Goal: Obtain resource: Obtain resource

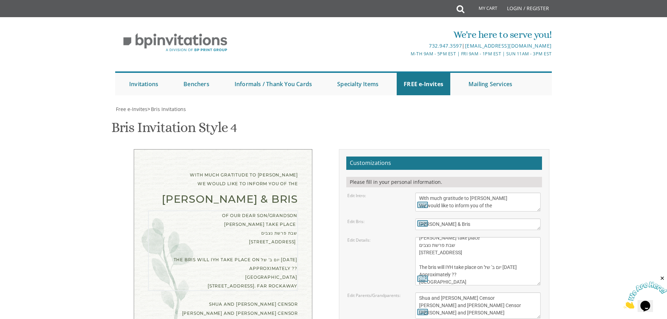
scroll to position [22, 0]
click at [469, 237] on textarea "of our dear son/grandson [DATE] Shacharis at 7:00 • Bris at 7:45 [GEOGRAPHIC_DA…" at bounding box center [477, 261] width 125 height 48
type textarea "of our dear son/grandson [PERSON_NAME] take place שבת פרשת נצבים [STREET_ADDRES…"
click at [520, 293] on textarea "[PERSON_NAME] and [PERSON_NAME] [PERSON_NAME] and [PERSON_NAME] [PERSON_NAME] a…" at bounding box center [477, 306] width 125 height 26
click at [512, 237] on textarea "of our dear son/grandson [DATE] Shacharis at 7:00 • Bris at 7:45 [GEOGRAPHIC_DA…" at bounding box center [477, 261] width 125 height 48
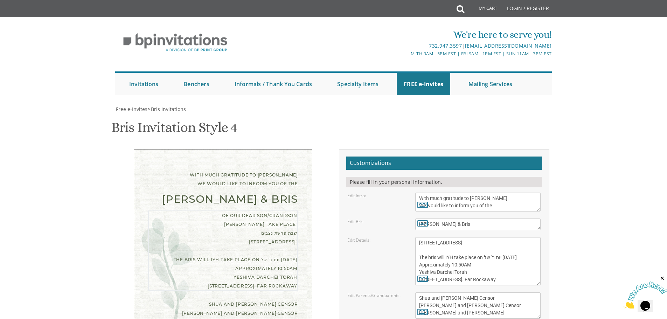
click at [508, 293] on textarea "[PERSON_NAME] and [PERSON_NAME] [PERSON_NAME] and [PERSON_NAME] [PERSON_NAME] a…" at bounding box center [477, 306] width 125 height 26
type input "[EMAIL_ADDRESS][DOMAIN_NAME]"
click at [448, 237] on textarea "of our dear son/grandson [DATE] Shacharis at 7:00 • Bris at 7:45 [GEOGRAPHIC_DA…" at bounding box center [477, 261] width 125 height 48
click at [475, 237] on textarea "of our dear son/grandson [DATE] Shacharis at 7:00 • Bris at 7:45 [GEOGRAPHIC_DA…" at bounding box center [477, 261] width 125 height 48
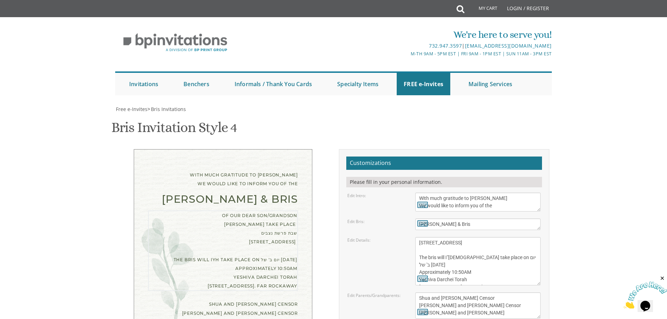
scroll to position [175, 0]
click at [503, 293] on textarea "[PERSON_NAME] and [PERSON_NAME] [PERSON_NAME] and [PERSON_NAME] [PERSON_NAME] a…" at bounding box center [477, 306] width 125 height 26
click at [452, 219] on textarea "Bris" at bounding box center [477, 225] width 125 height 12
click at [491, 237] on textarea "of our dear son/grandson [DATE] Shacharis at 7:00 • Bris at 7:45 [GEOGRAPHIC_DA…" at bounding box center [477, 261] width 125 height 48
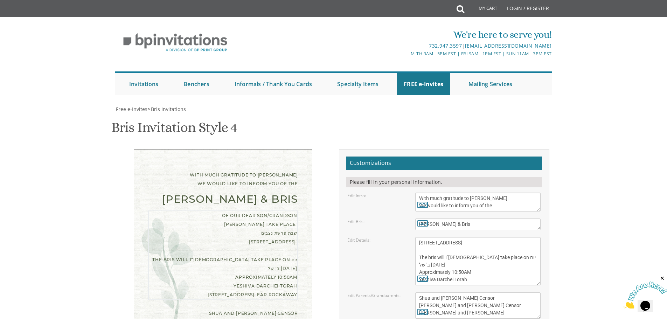
click at [499, 237] on textarea "of our dear son/grandson [DATE] Shacharis at 7:00 • Bris at 7:45 [GEOGRAPHIC_DA…" at bounding box center [477, 261] width 125 height 48
click at [476, 293] on textarea "[PERSON_NAME] and [PERSON_NAME] [PERSON_NAME] and [PERSON_NAME] [PERSON_NAME] a…" at bounding box center [477, 306] width 125 height 26
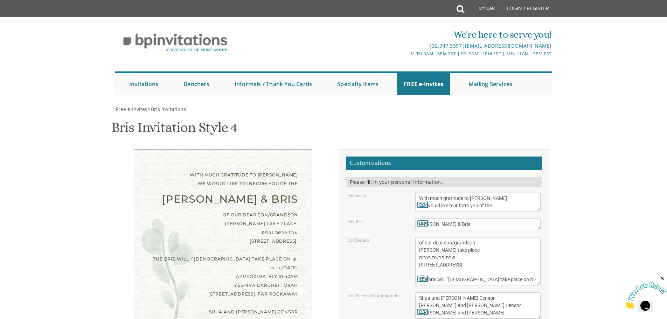
click at [463, 237] on textarea "of our dear son/grandson [DATE] Shacharis at 7:00 • Bris at 7:45 [GEOGRAPHIC_DA…" at bounding box center [477, 261] width 125 height 48
click at [481, 237] on textarea "of our dear son/grandson [DATE] Shacharis at 7:00 • Bris at 7:45 [GEOGRAPHIC_DA…" at bounding box center [477, 261] width 125 height 48
click at [517, 237] on textarea "of our dear son/grandson [DATE] Shacharis at 7:00 • Bris at 7:45 [GEOGRAPHIC_DA…" at bounding box center [477, 261] width 125 height 48
click at [486, 293] on textarea "[PERSON_NAME] and [PERSON_NAME] [PERSON_NAME] and [PERSON_NAME] [PERSON_NAME] a…" at bounding box center [477, 306] width 125 height 26
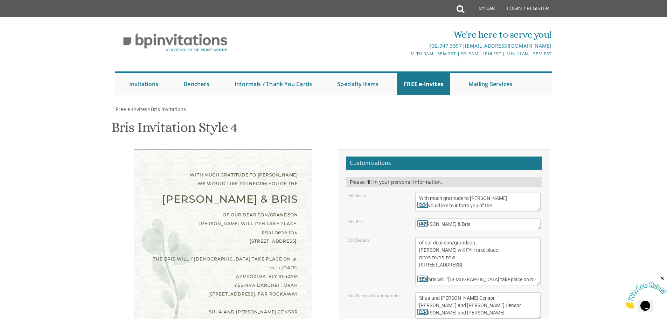
click at [487, 237] on textarea "of our dear son/grandson [DATE] Shacharis at 7:00 • Bris at 7:45 [GEOGRAPHIC_DA…" at bounding box center [477, 261] width 125 height 48
click at [494, 293] on textarea "[PERSON_NAME] and [PERSON_NAME] [PERSON_NAME] and [PERSON_NAME] [PERSON_NAME] a…" at bounding box center [477, 306] width 125 height 26
click at [419, 237] on textarea "of our dear son/grandson [DATE] Shacharis at 7:00 • Bris at 7:45 [GEOGRAPHIC_DA…" at bounding box center [477, 261] width 125 height 48
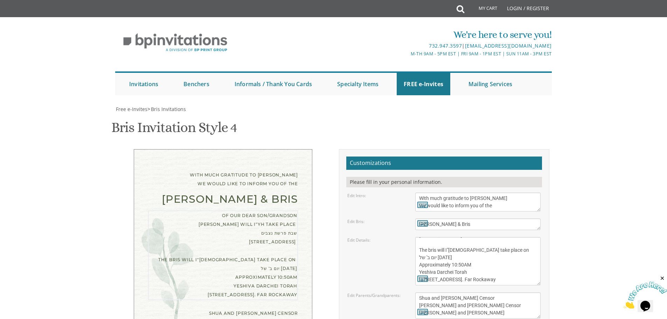
scroll to position [190, 0]
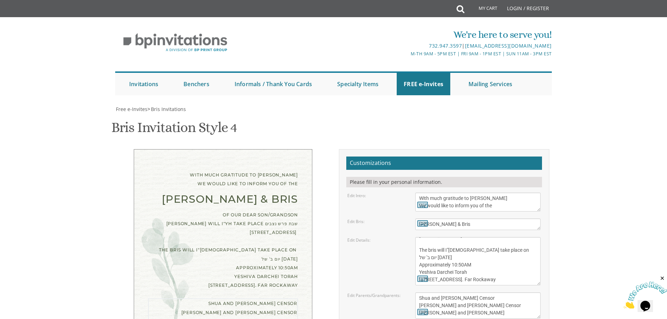
click at [483, 293] on textarea "[PERSON_NAME] and [PERSON_NAME] [PERSON_NAME] and [PERSON_NAME] [PERSON_NAME] a…" at bounding box center [477, 306] width 125 height 26
click at [496, 237] on textarea "of our dear son/grandson [DATE] Shacharis at 7:00 • Bris at 7:45 [GEOGRAPHIC_DA…" at bounding box center [477, 261] width 125 height 48
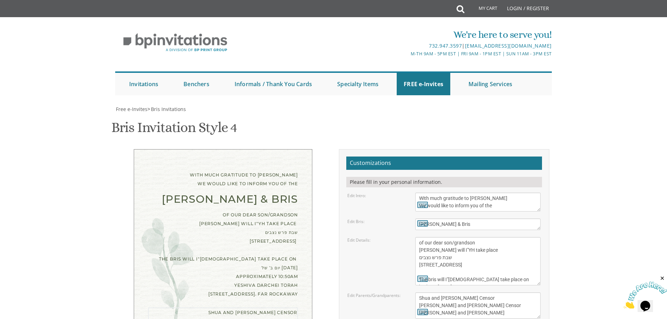
click at [488, 293] on textarea "[PERSON_NAME] and [PERSON_NAME] [PERSON_NAME] and [PERSON_NAME] [PERSON_NAME] a…" at bounding box center [477, 306] width 125 height 26
click at [419, 237] on textarea "of our dear son/grandson [DATE] Shacharis at 7:00 • Bris at 7:45 [GEOGRAPHIC_DA…" at bounding box center [477, 261] width 125 height 48
click at [491, 293] on textarea "[PERSON_NAME] and [PERSON_NAME] [PERSON_NAME] and [PERSON_NAME] [PERSON_NAME] a…" at bounding box center [477, 306] width 125 height 26
drag, startPoint x: 428, startPoint y: 97, endPoint x: 406, endPoint y: 95, distance: 22.9
click at [406, 237] on div "Edit Details: of our dear son/grandson [DATE] Shacharis at 7:00 • Bris at 7:45 …" at bounding box center [444, 261] width 204 height 48
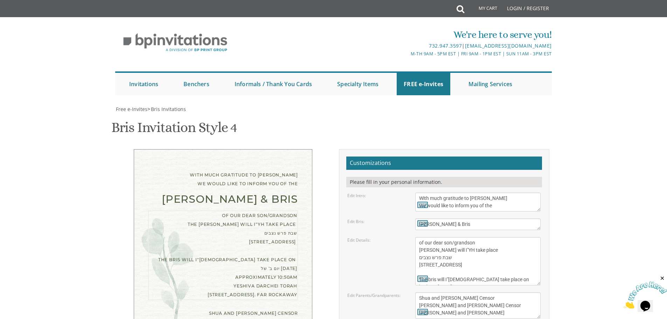
type textarea "of our dear son/grandson [PERSON_NAME] will I"YH take place שבת פרש נצבים [STRE…"
click at [496, 293] on textarea "[PERSON_NAME] and [PERSON_NAME] [PERSON_NAME] and [PERSON_NAME] [PERSON_NAME] a…" at bounding box center [477, 306] width 125 height 26
click at [497, 193] on textarea "With gratitude to Hashem We would like to inform you of the" at bounding box center [477, 202] width 125 height 19
click at [430, 193] on textarea "With gratitude to Hashem We would like to inform you of the" at bounding box center [477, 202] width 125 height 19
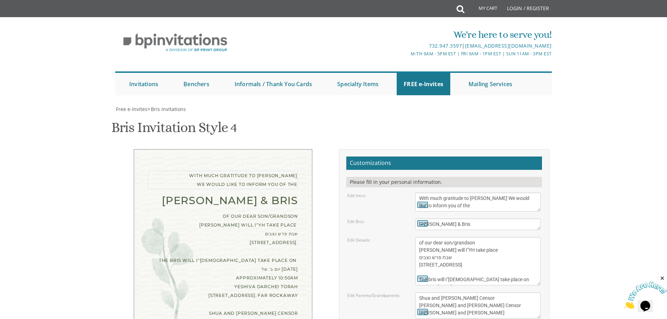
click at [489, 237] on textarea "of our dear son/grandson [DATE] Shacharis at 7:00 • Bris at 7:45 [GEOGRAPHIC_DA…" at bounding box center [477, 261] width 125 height 48
click at [490, 193] on textarea "With gratitude to Hashem We would like to inform you of the" at bounding box center [477, 202] width 125 height 19
type textarea "With much gratitude to [PERSON_NAME] We would like to inform you of the"
click at [496, 237] on textarea "of our dear son/grandson [DATE] Shacharis at 7:00 • Bris at 7:45 [GEOGRAPHIC_DA…" at bounding box center [477, 261] width 125 height 48
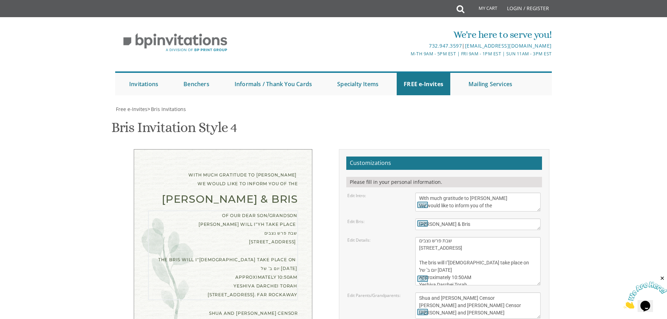
scroll to position [29, 0]
drag, startPoint x: 468, startPoint y: 150, endPoint x: 421, endPoint y: 150, distance: 46.6
click at [421, 237] on textarea "of our dear son/grandson [DATE] Shacharis at 7:00 • Bris at 7:45 [GEOGRAPHIC_DA…" at bounding box center [477, 261] width 125 height 48
type textarea "of our dear son/grandson [PERSON_NAME] will I"YH take place שבת פרש נצבים [STRE…"
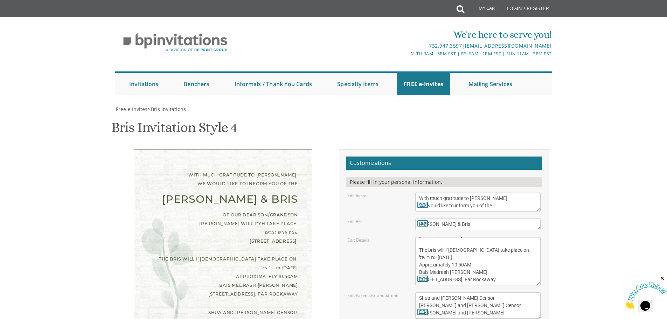
click at [501, 293] on textarea "[PERSON_NAME] and [PERSON_NAME] [PERSON_NAME] and [PERSON_NAME] [PERSON_NAME] a…" at bounding box center [477, 306] width 125 height 26
click at [481, 293] on textarea "[PERSON_NAME] and [PERSON_NAME] [PERSON_NAME] and [PERSON_NAME] [PERSON_NAME] a…" at bounding box center [477, 306] width 125 height 26
click at [451, 293] on textarea "[PERSON_NAME] and [PERSON_NAME] [PERSON_NAME] and [PERSON_NAME] [PERSON_NAME] a…" at bounding box center [477, 306] width 125 height 26
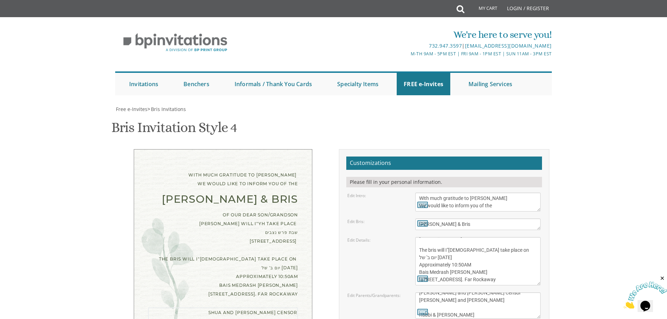
scroll to position [20, 0]
type textarea "Shua and [PERSON_NAME] Censor [PERSON_NAME] and [PERSON_NAME] Censor [PERSON_NA…"
click at [509, 237] on textarea "of our dear son/grandson [DATE] Shacharis at 7:00 • Bris at 7:45 [GEOGRAPHIC_DA…" at bounding box center [477, 261] width 125 height 48
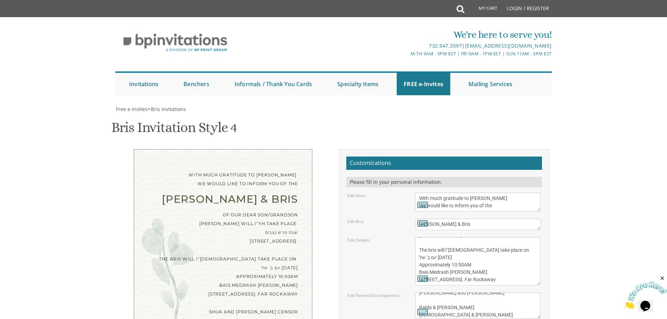
scroll to position [155, 0]
click at [491, 237] on textarea "of our dear son/grandson [DATE] Shacharis at 7:00 • Bris at 7:45 [GEOGRAPHIC_DA…" at bounding box center [477, 261] width 125 height 48
click at [420, 237] on textarea "of our dear son/grandson [DATE] Shacharis at 7:00 • Bris at 7:45 [GEOGRAPHIC_DA…" at bounding box center [477, 261] width 125 height 48
type textarea "of our dear son/grandson [PERSON_NAME] will I"YH take place שבת פרש נצבים [STRE…"
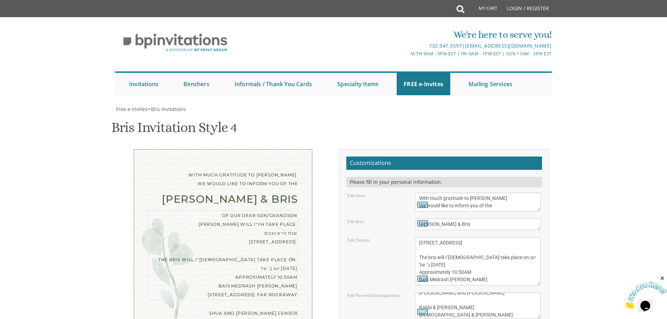
click at [494, 293] on textarea "[PERSON_NAME] and [PERSON_NAME] [PERSON_NAME] and [PERSON_NAME] [PERSON_NAME] a…" at bounding box center [477, 306] width 125 height 26
